Goal: Transaction & Acquisition: Purchase product/service

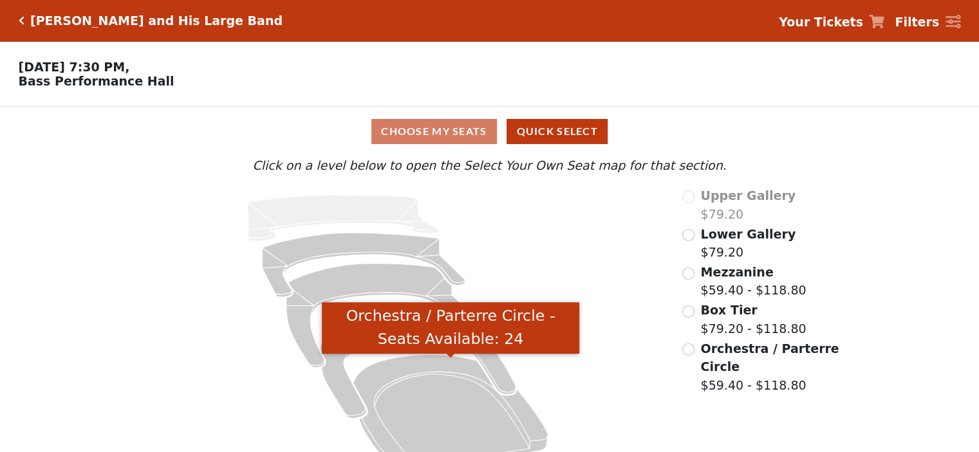
click at [439, 409] on icon "Orchestra / Parterre Circle - Seats Available: 24" at bounding box center [450, 413] width 194 height 117
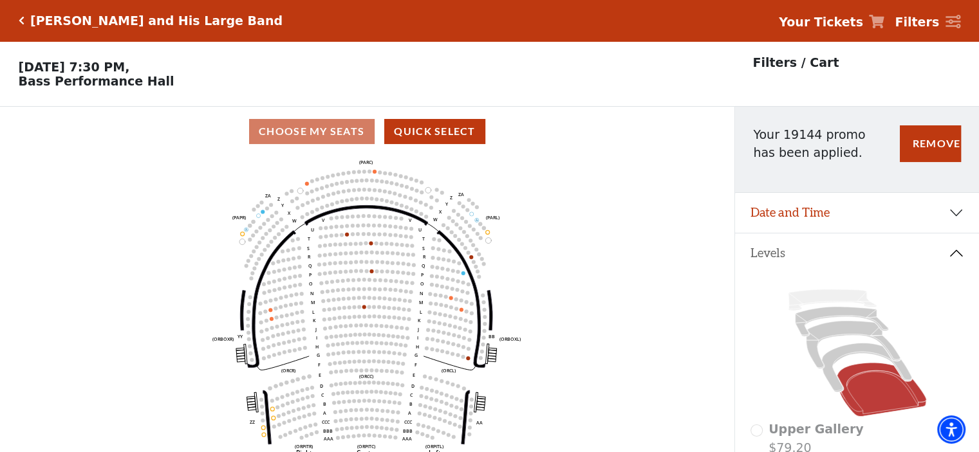
scroll to position [59, 0]
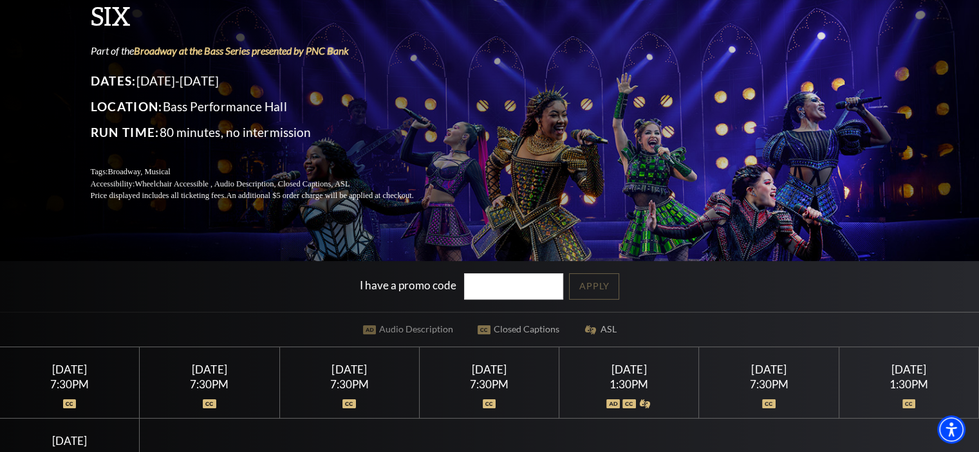
scroll to position [193, 0]
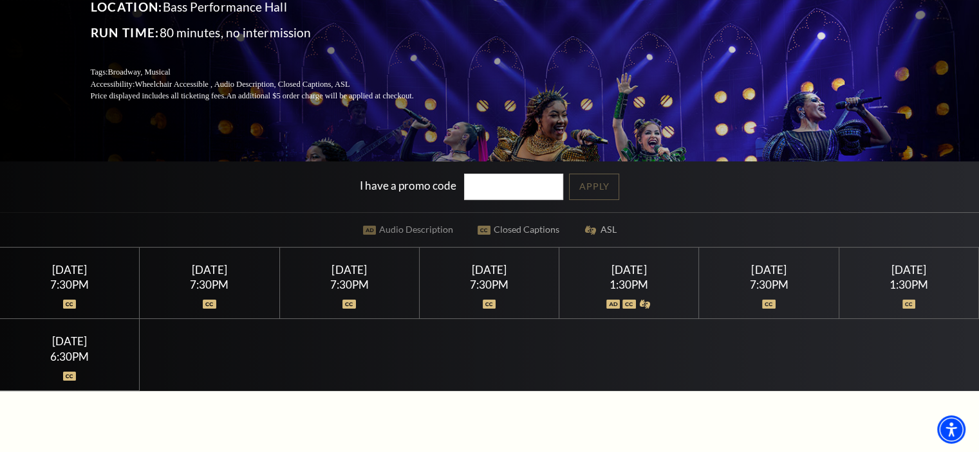
click at [489, 190] on input "I have a promo code" at bounding box center [513, 187] width 99 height 26
type input "19160"
click at [593, 181] on link "Apply" at bounding box center [594, 187] width 50 height 26
